Goal: Task Accomplishment & Management: Manage account settings

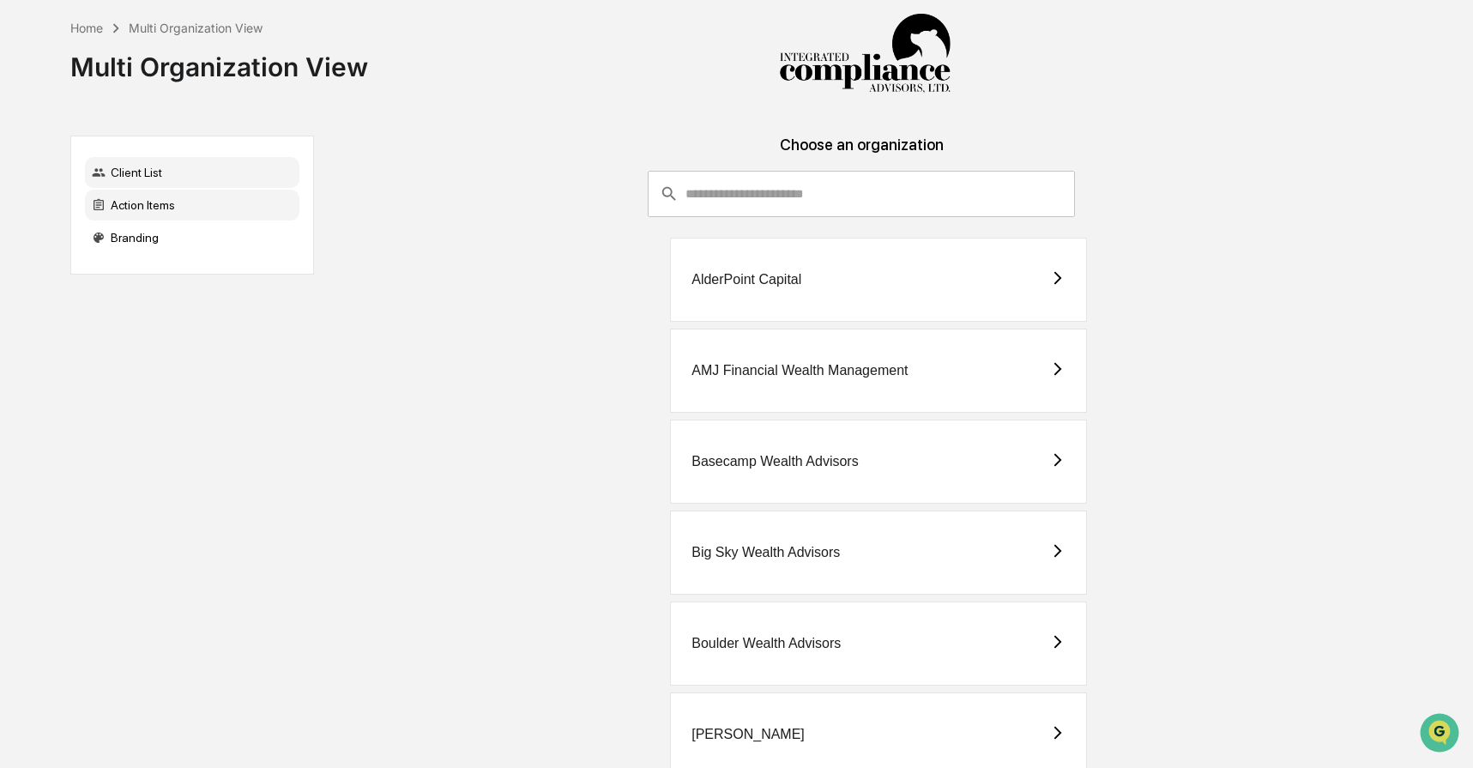
click at [206, 211] on div "Action Items" at bounding box center [192, 205] width 215 height 31
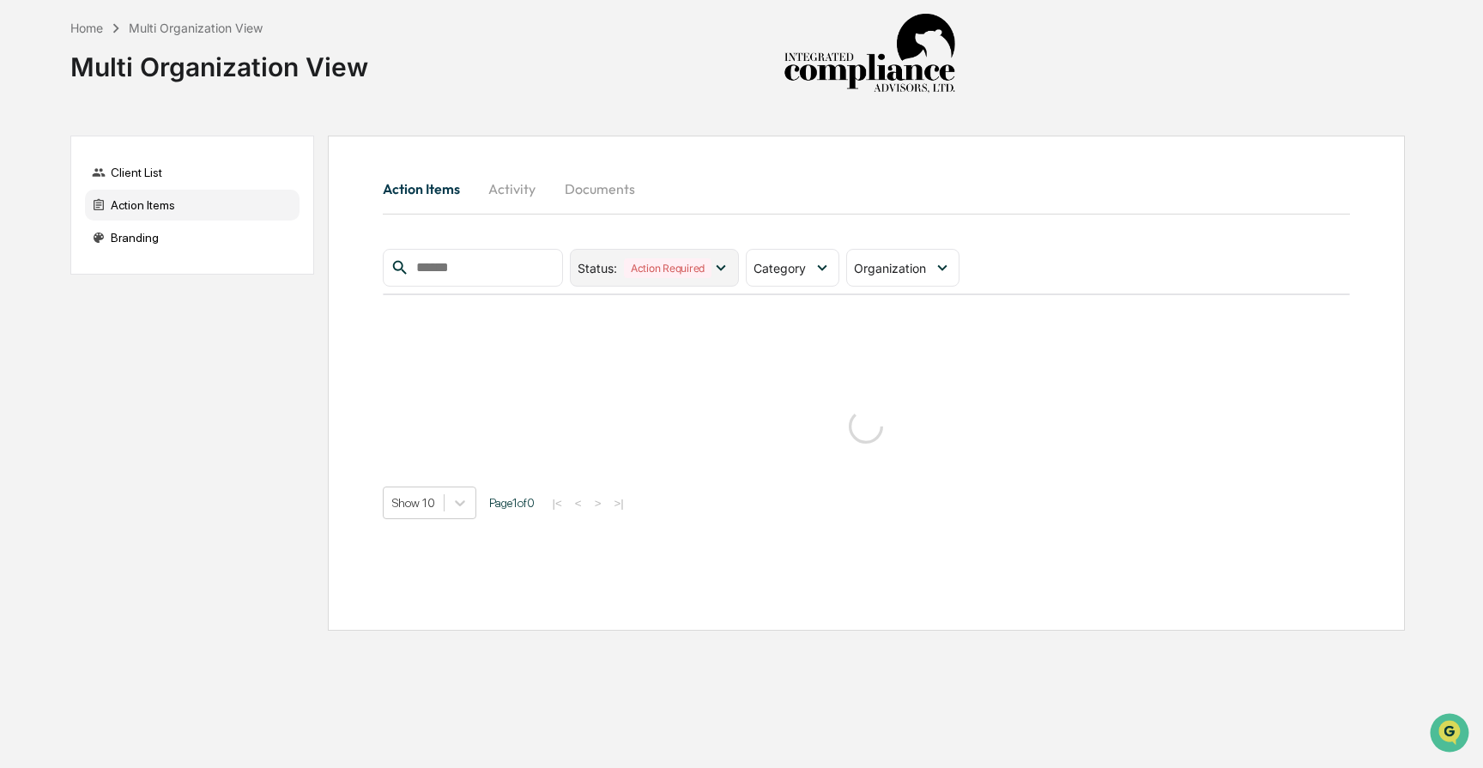
click at [725, 273] on icon at bounding box center [720, 267] width 19 height 19
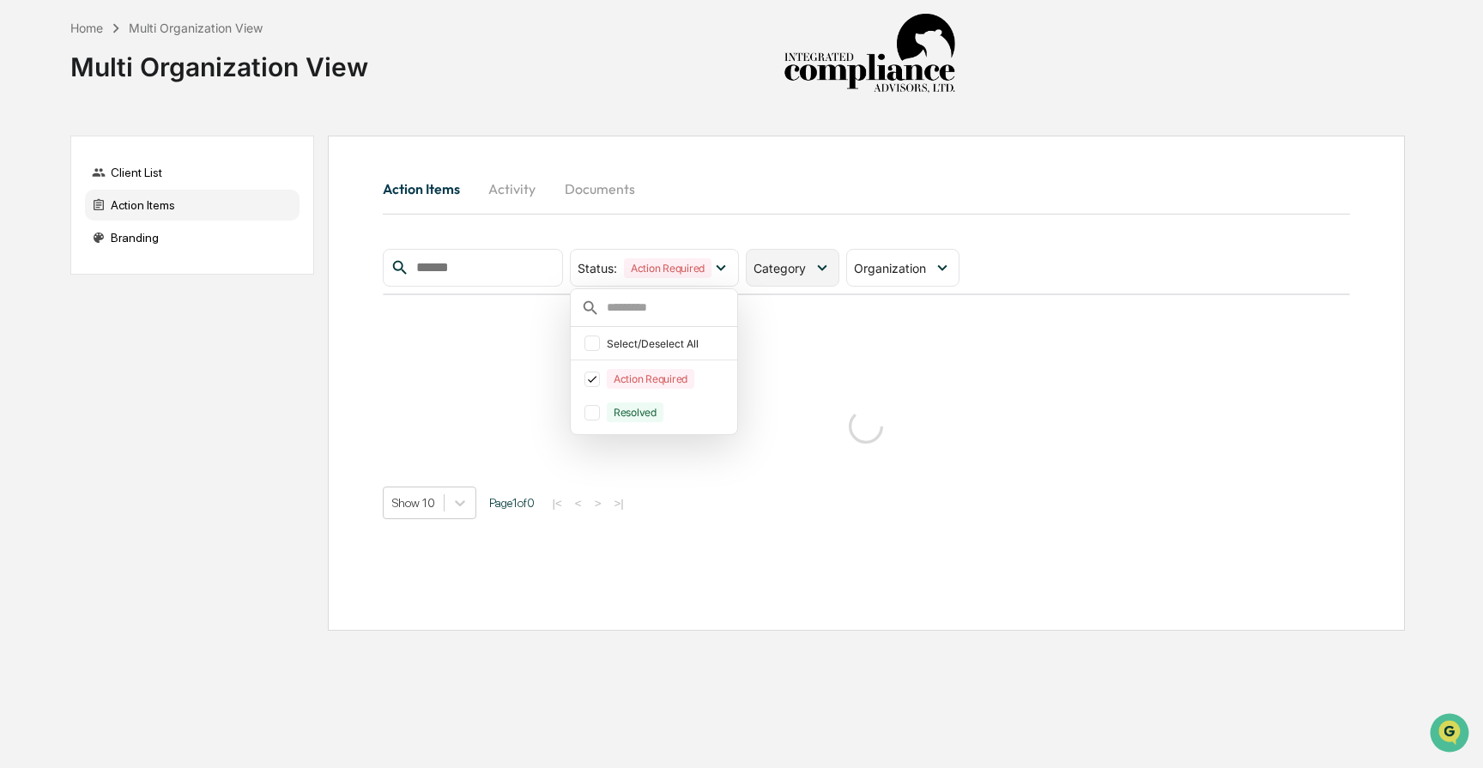
click at [815, 276] on div "Category" at bounding box center [793, 268] width 94 height 38
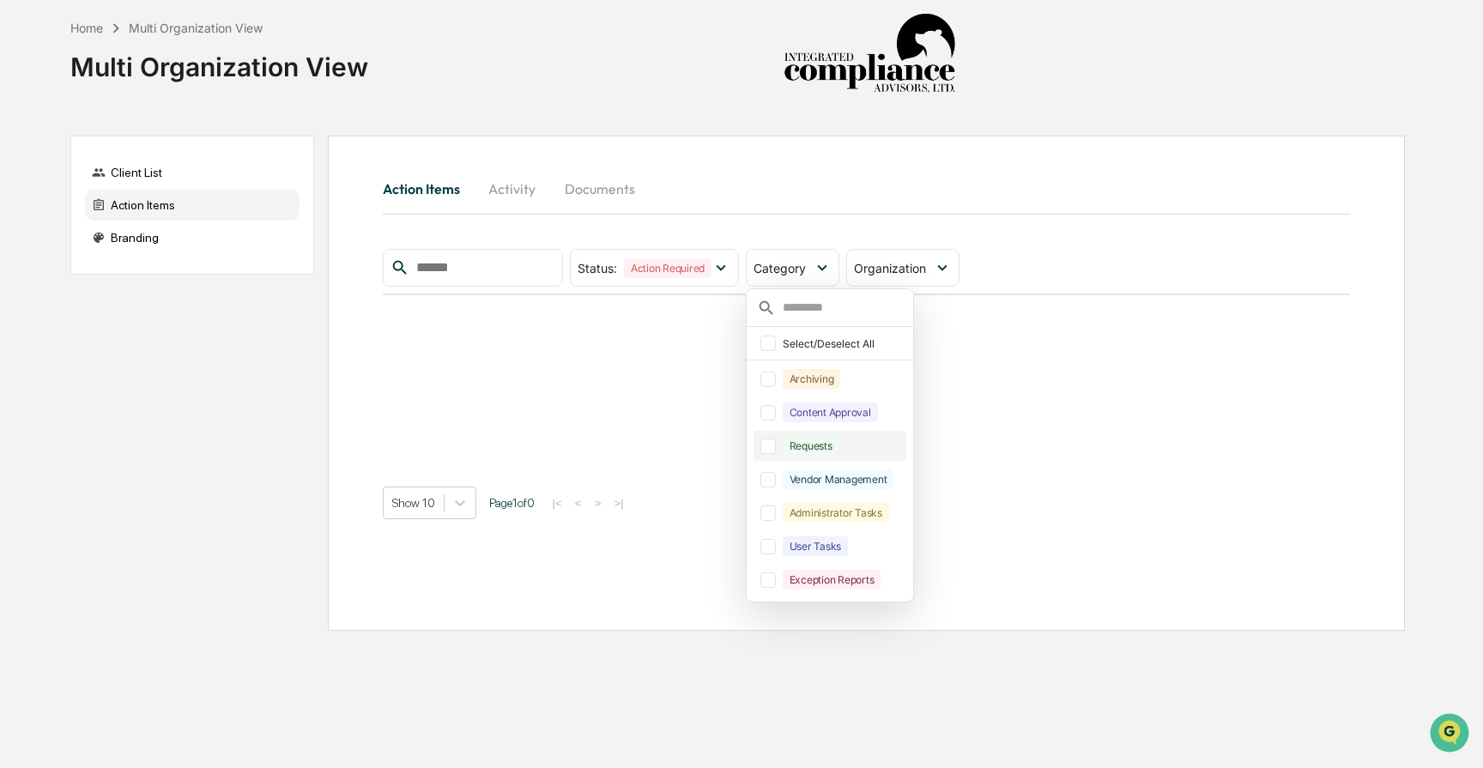
click at [776, 451] on div at bounding box center [767, 446] width 15 height 15
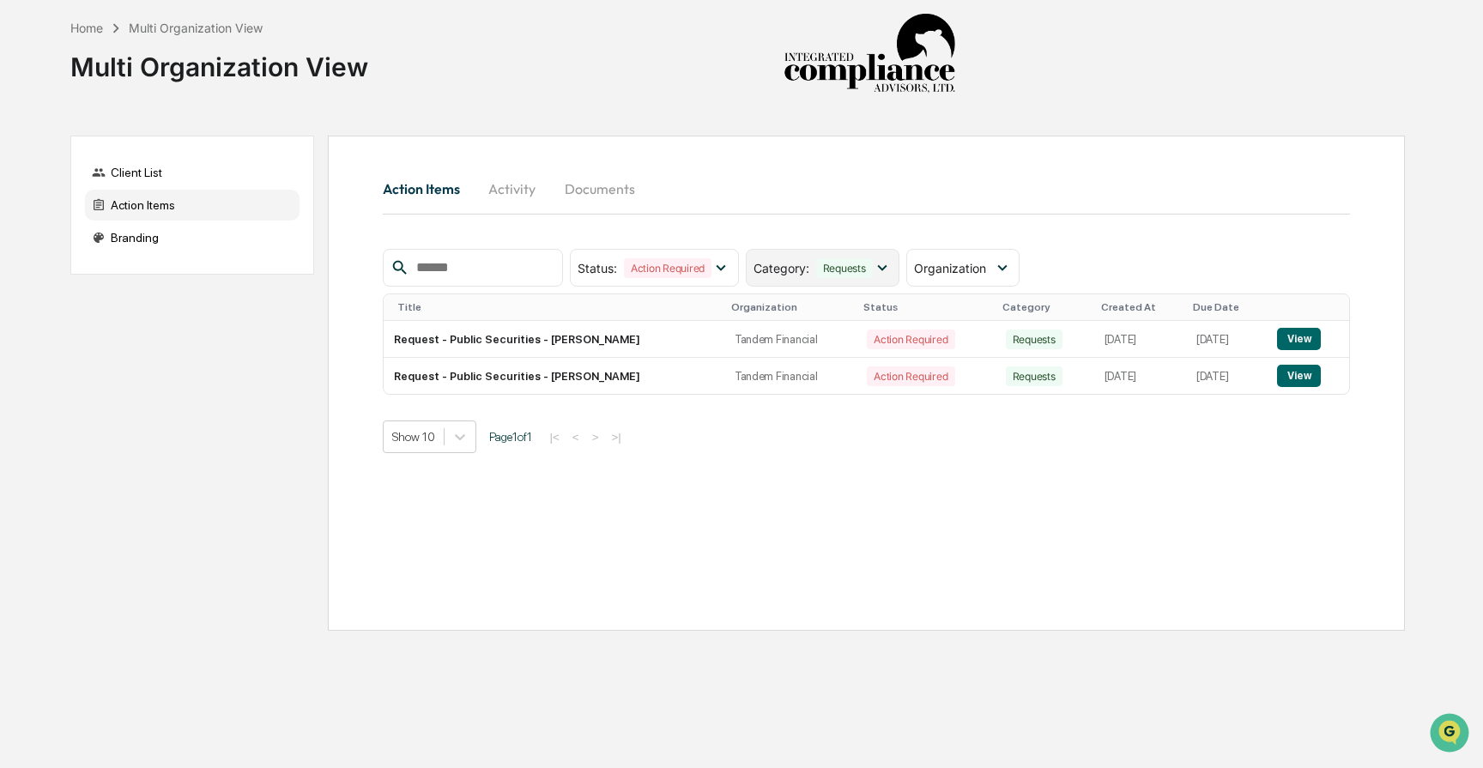
click at [884, 270] on icon at bounding box center [882, 267] width 19 height 19
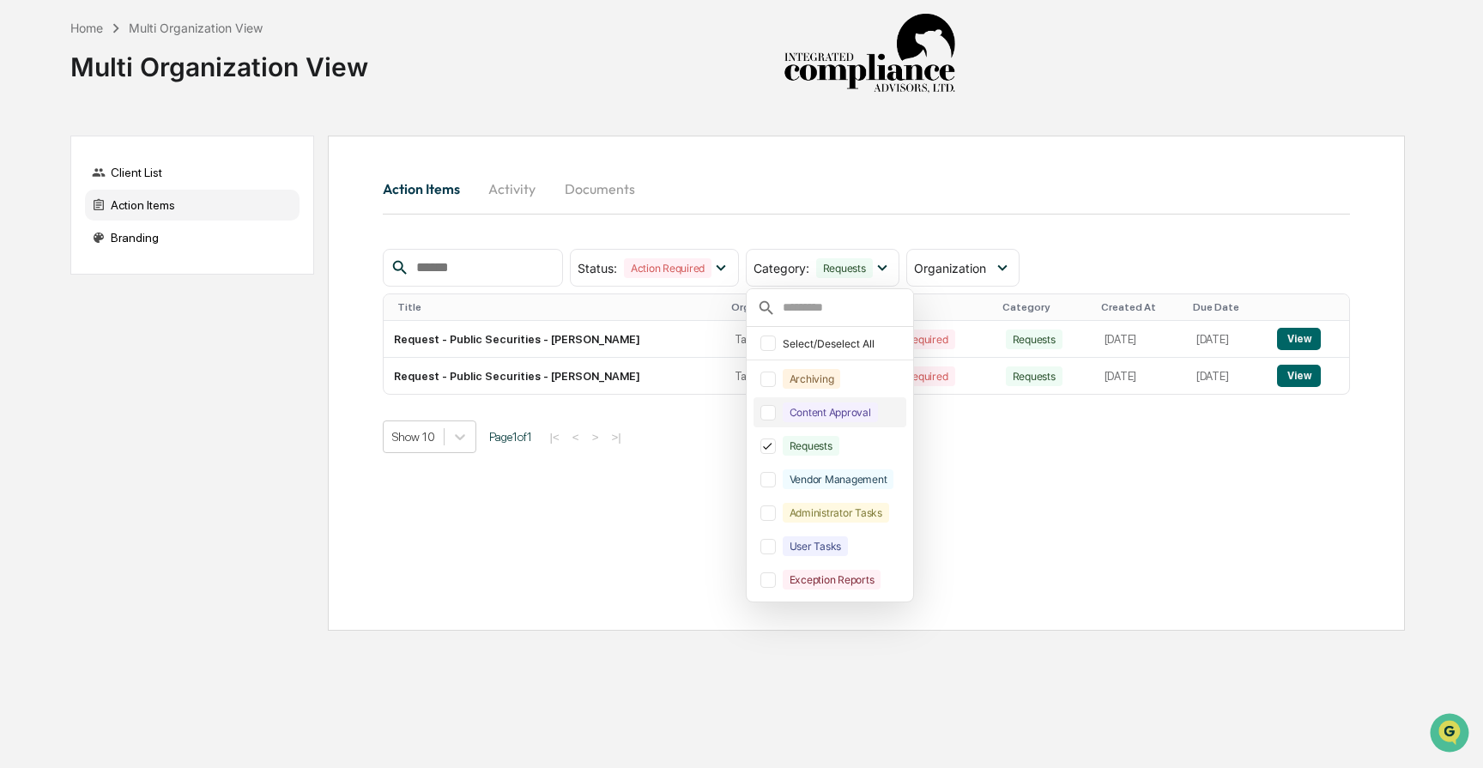
click at [776, 413] on div at bounding box center [767, 412] width 15 height 15
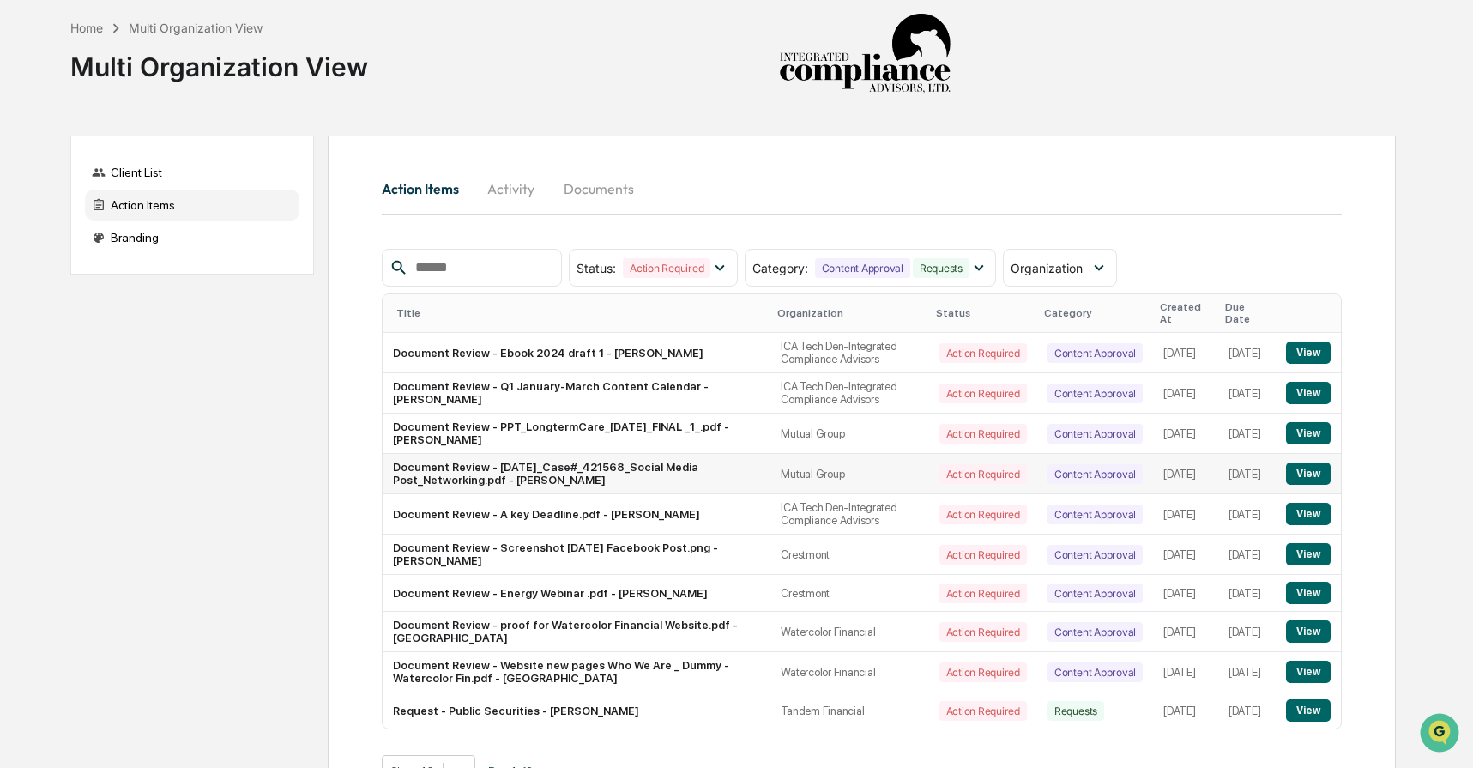
scroll to position [47, 0]
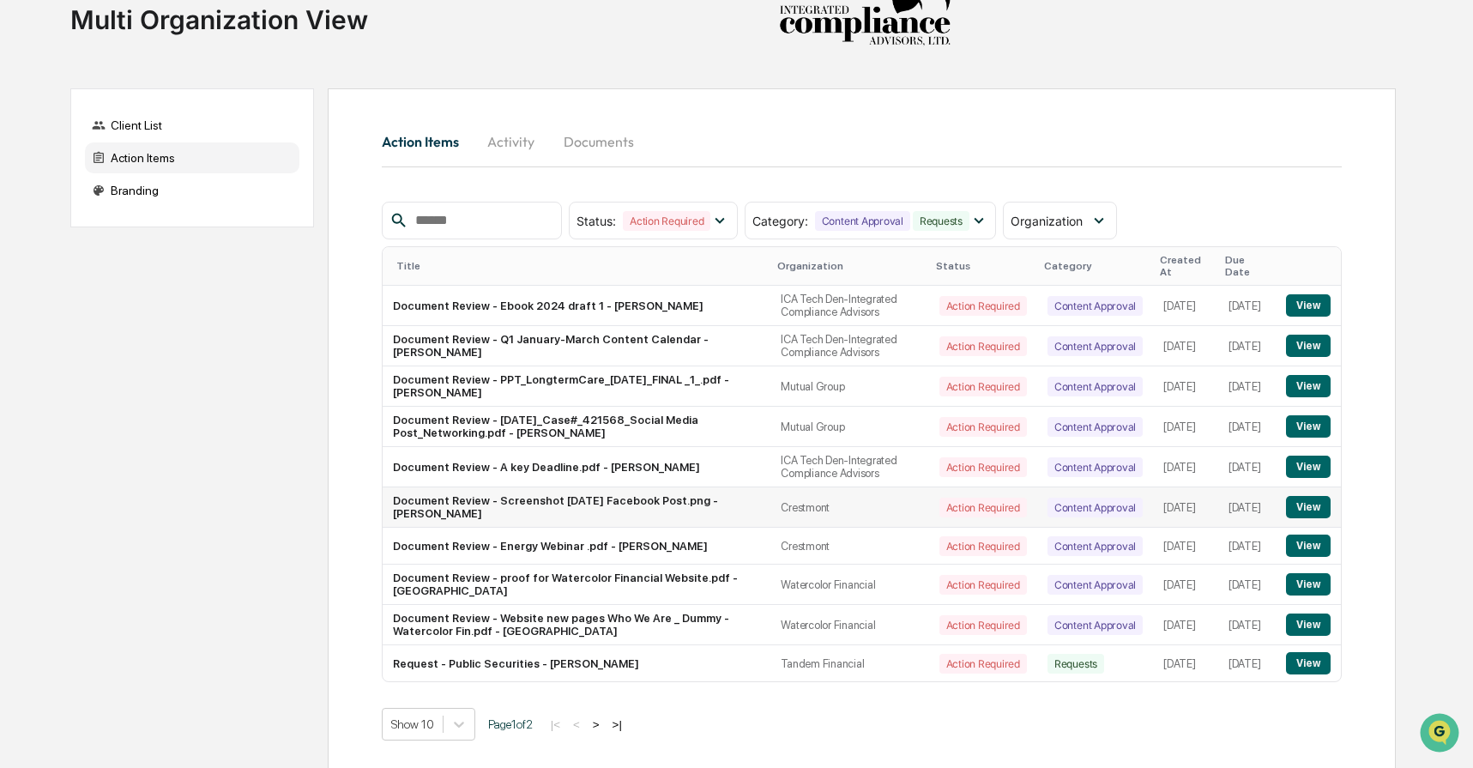
click at [1298, 496] on button "View" at bounding box center [1308, 507] width 44 height 22
